Goal: Transaction & Acquisition: Book appointment/travel/reservation

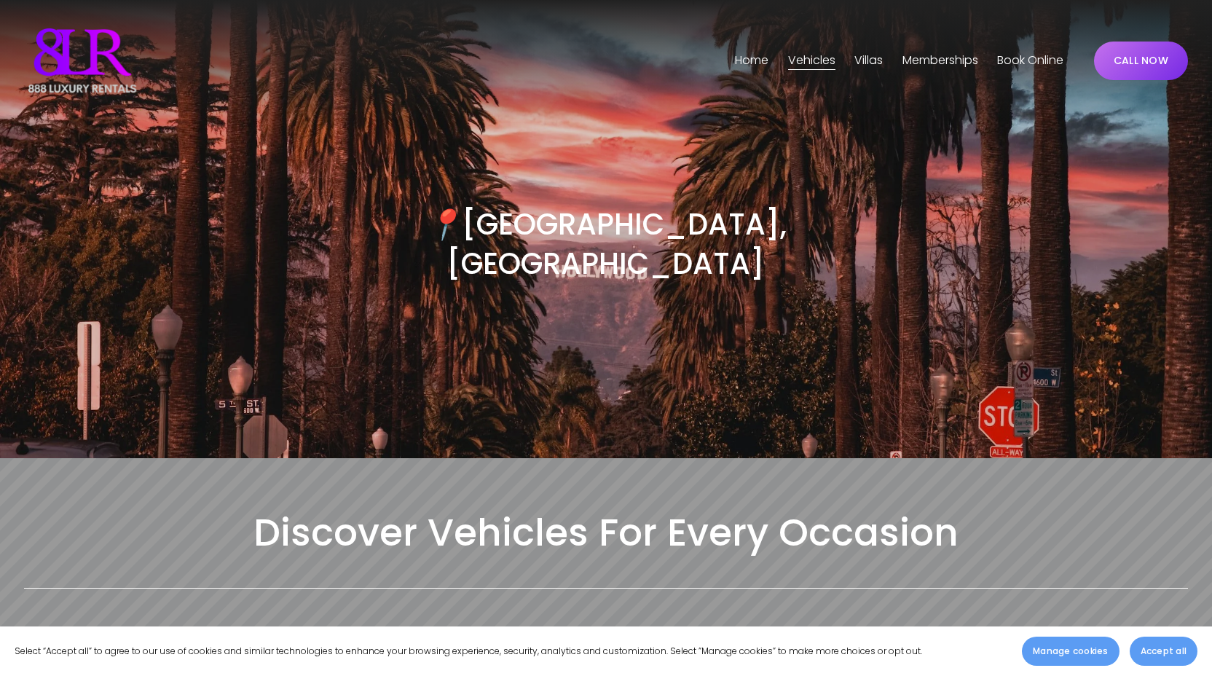
click at [0, 0] on span "[GEOGRAPHIC_DATA]" at bounding box center [0, 0] width 0 height 0
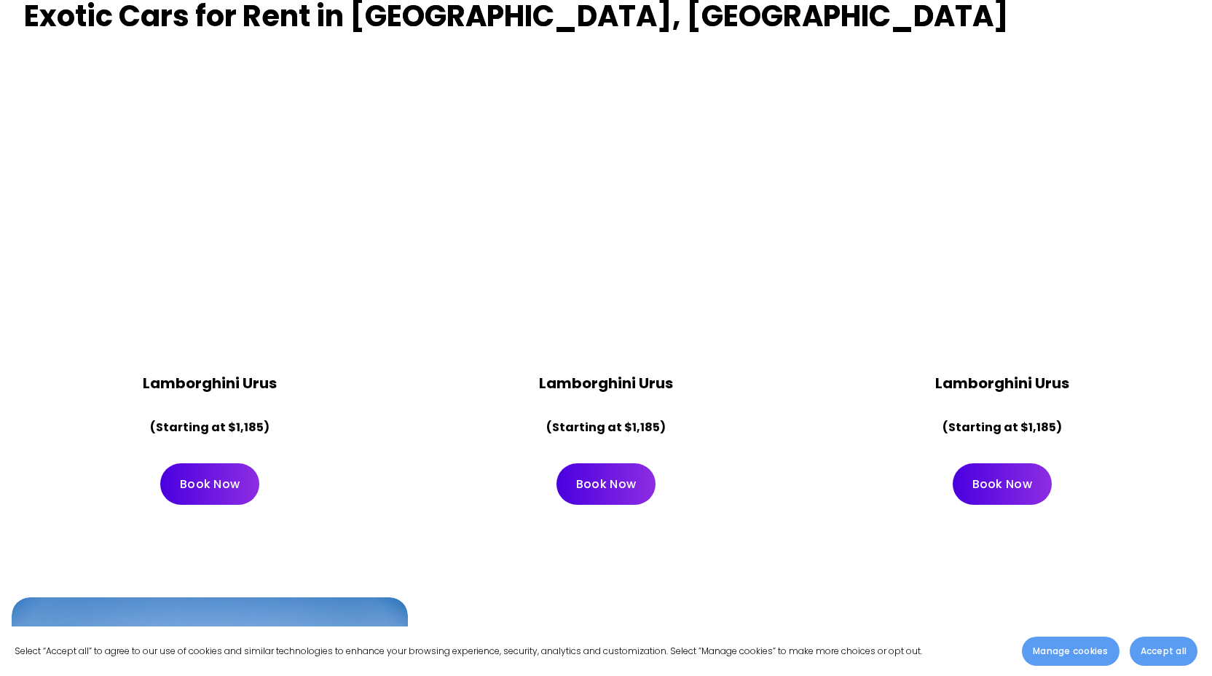
scroll to position [677, 0]
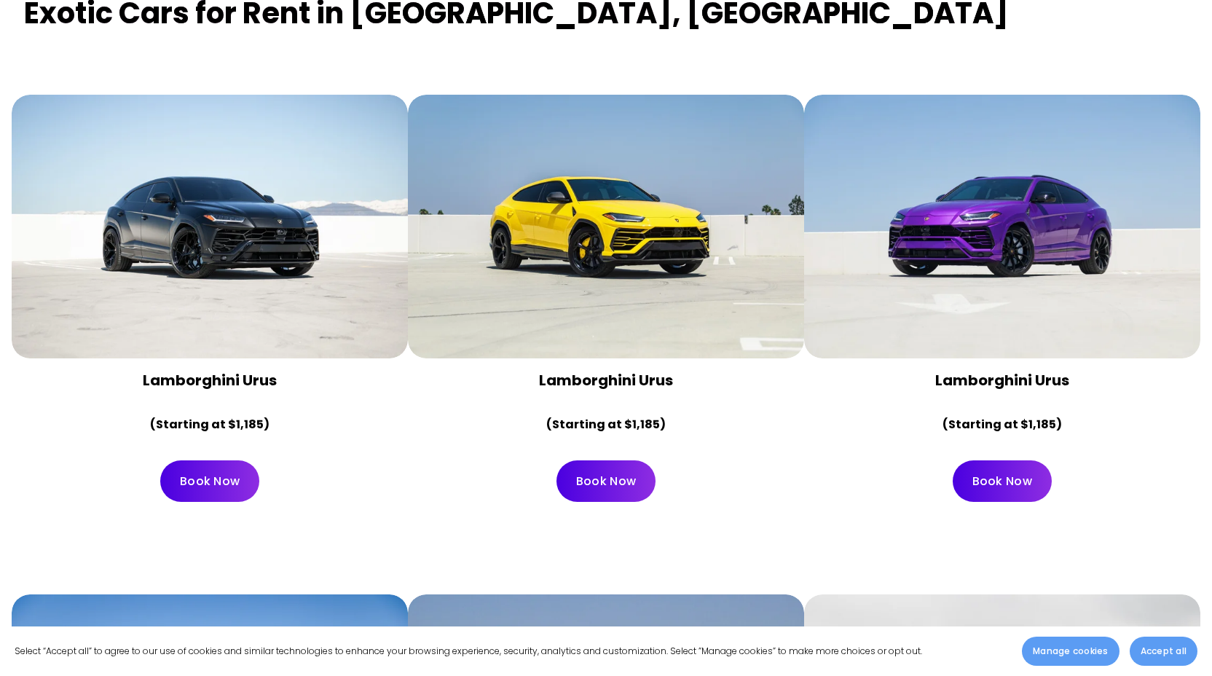
click at [810, 358] on div "Lamborghini Urus (Starting at $1,185)" at bounding box center [1002, 403] width 396 height 90
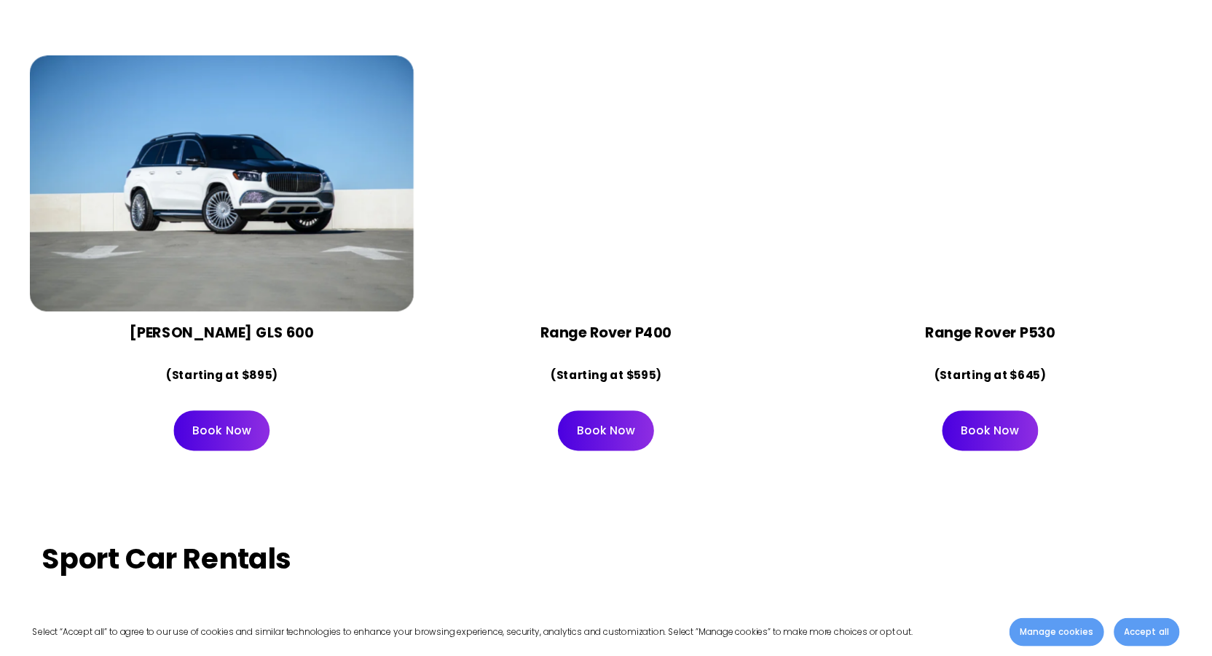
scroll to position [4769, 0]
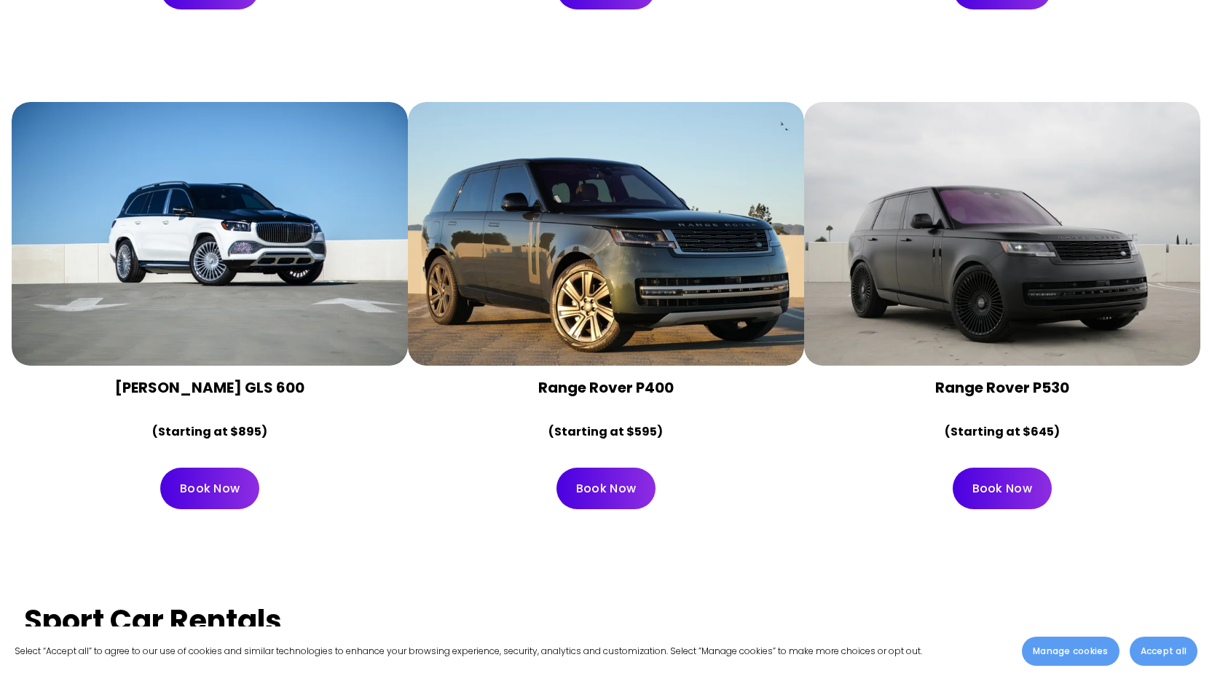
click at [653, 249] on div at bounding box center [606, 234] width 396 height 264
click at [622, 468] on link "Book Now" at bounding box center [606, 489] width 99 height 42
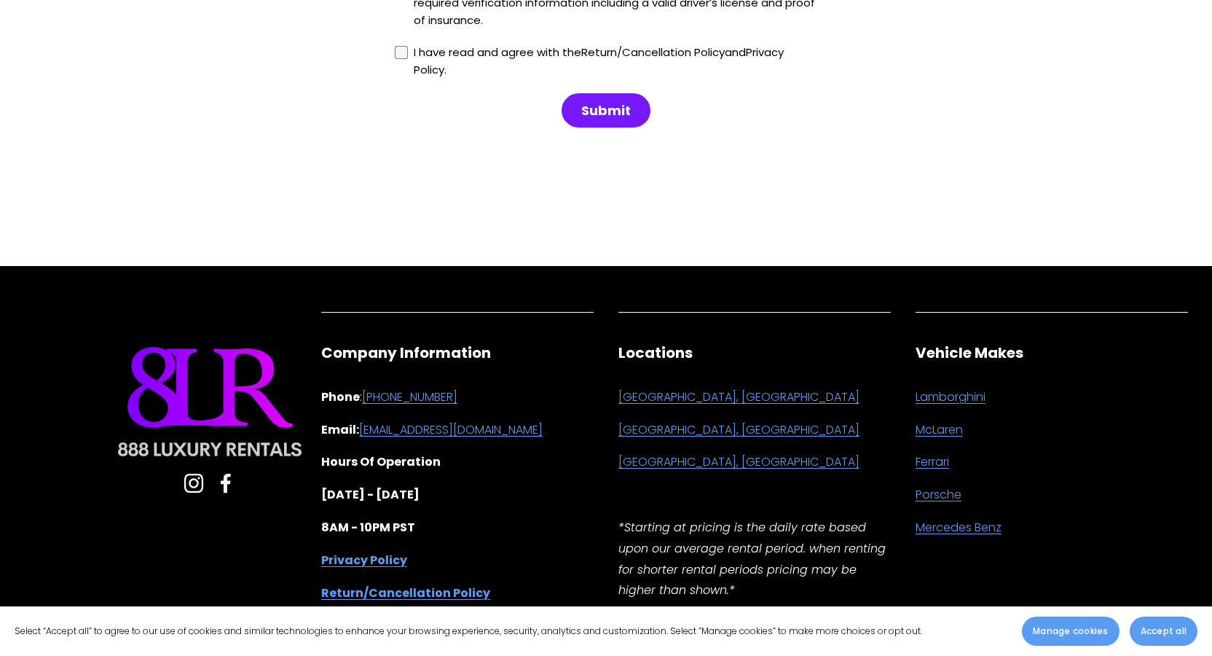
scroll to position [9378, 0]
